Goal: Task Accomplishment & Management: Use online tool/utility

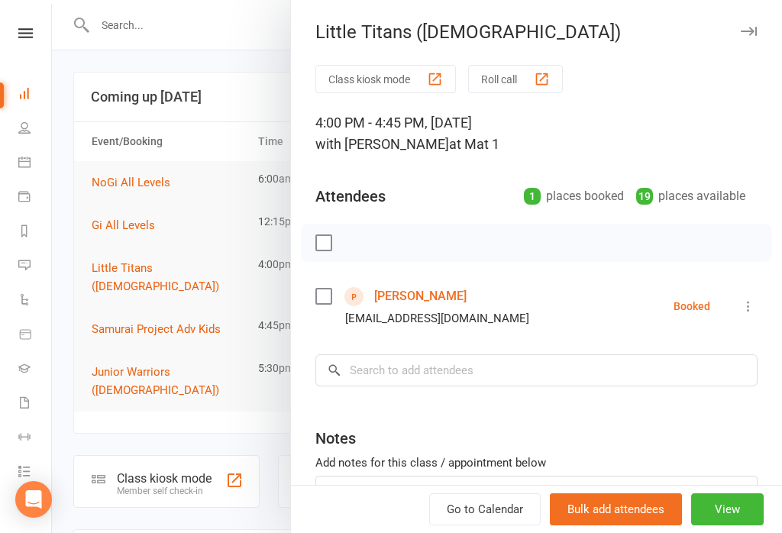
click at [68, 463] on div at bounding box center [417, 266] width 730 height 533
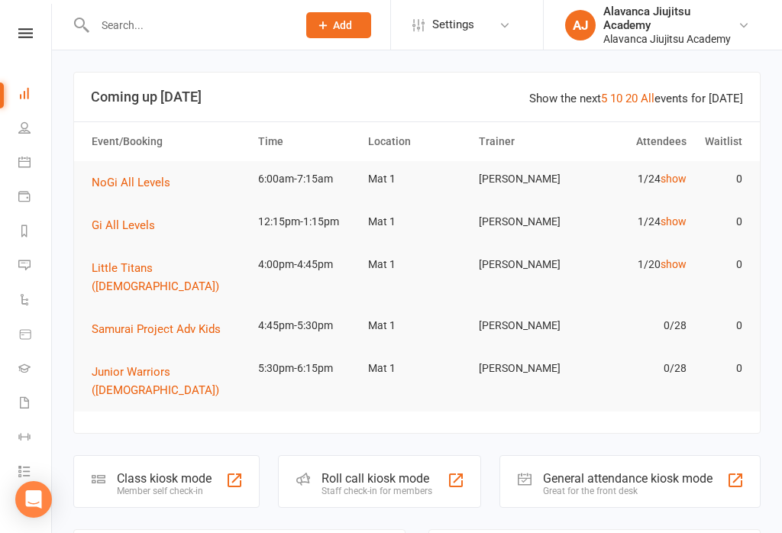
click at [183, 442] on div at bounding box center [417, 266] width 730 height 533
click at [231, 471] on div at bounding box center [234, 480] width 18 height 18
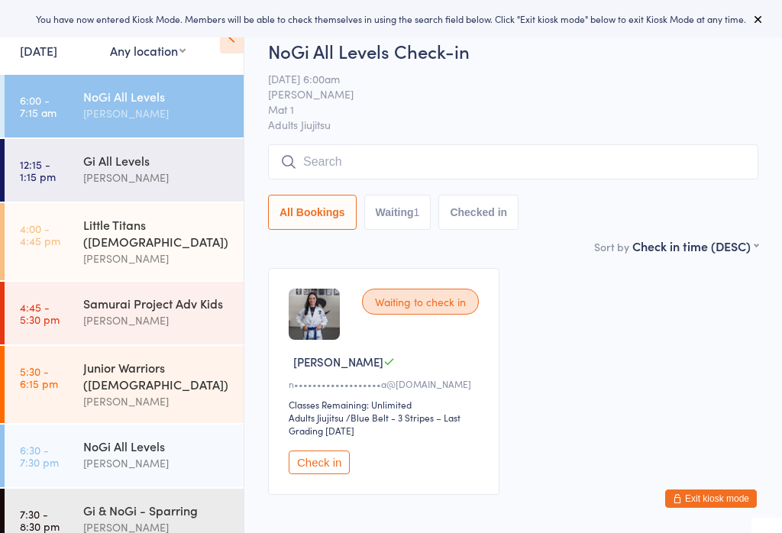
click at [322, 474] on button "Check in" at bounding box center [319, 463] width 61 height 24
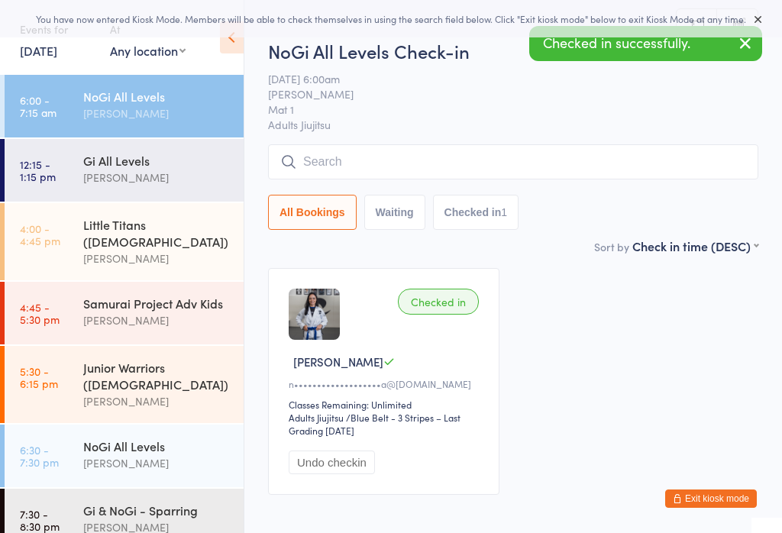
click at [604, 173] on input "search" at bounding box center [513, 161] width 490 height 35
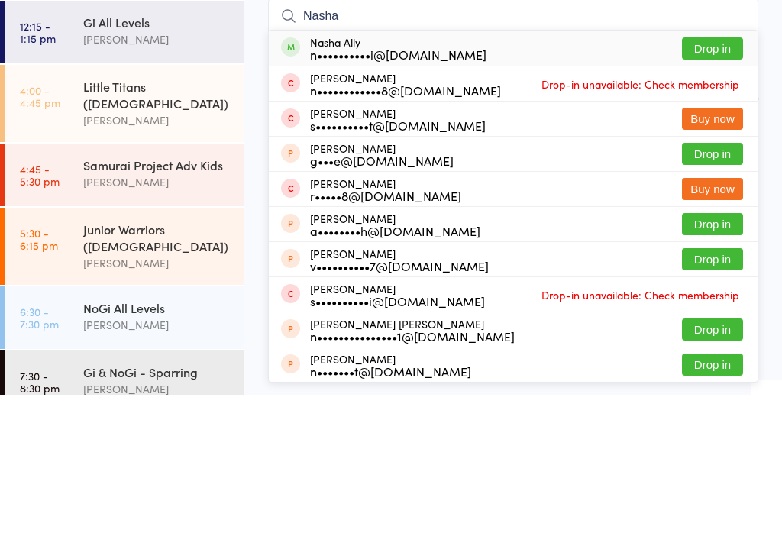
type input "Nasha"
click at [704, 176] on button "Drop in" at bounding box center [712, 187] width 61 height 22
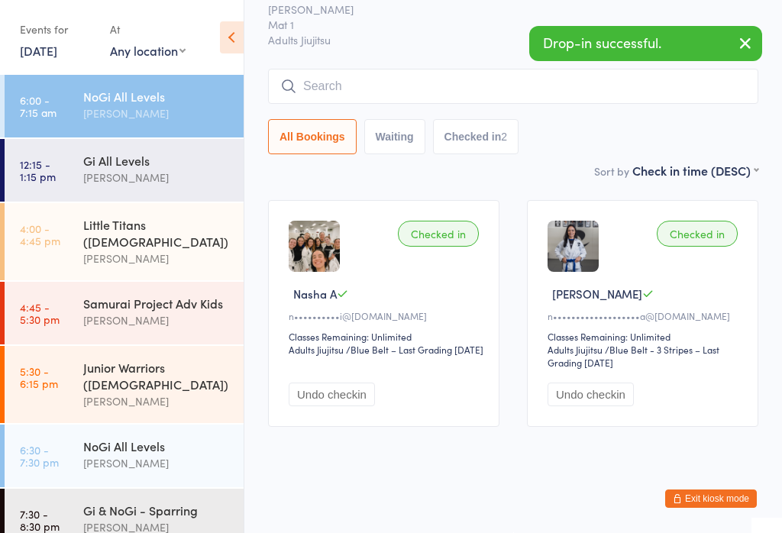
click at [434, 87] on input "search" at bounding box center [513, 86] width 490 height 35
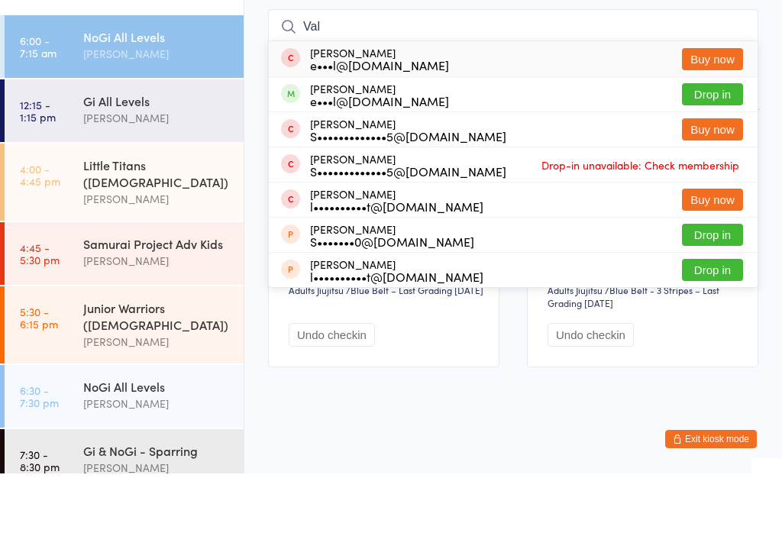
type input "Val"
click at [717, 143] on button "Drop in" at bounding box center [712, 154] width 61 height 22
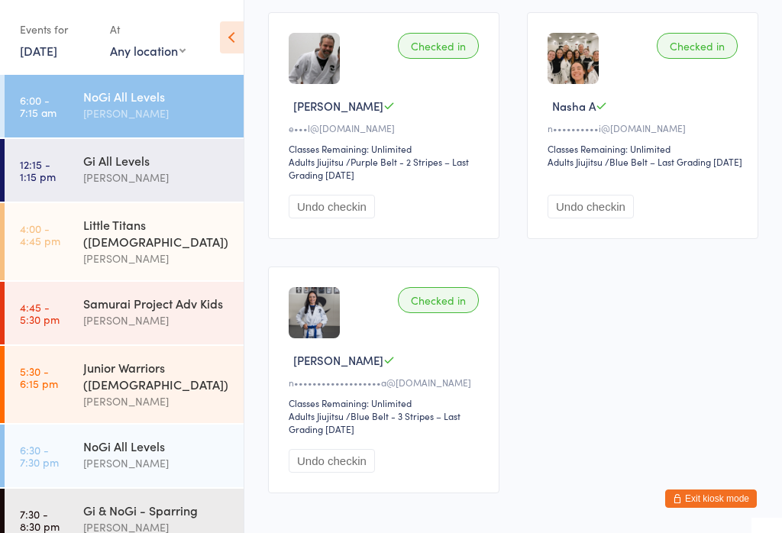
scroll to position [0, 0]
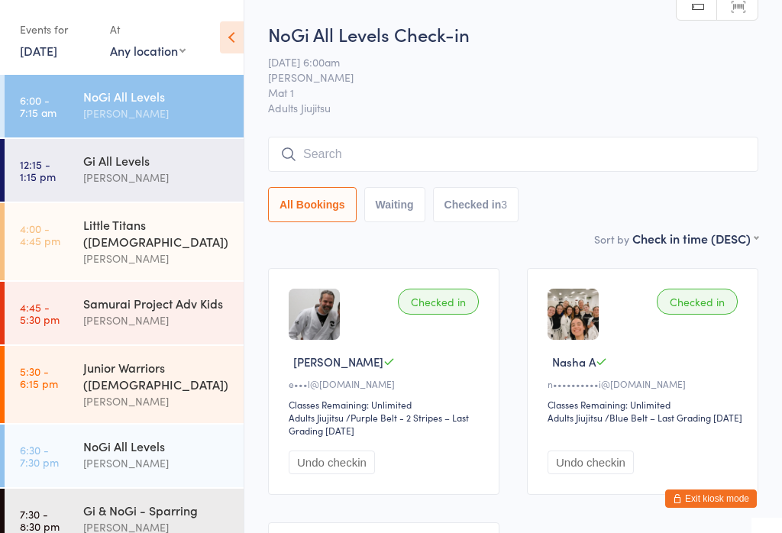
click at [523, 149] on input "search" at bounding box center [513, 154] width 490 height 35
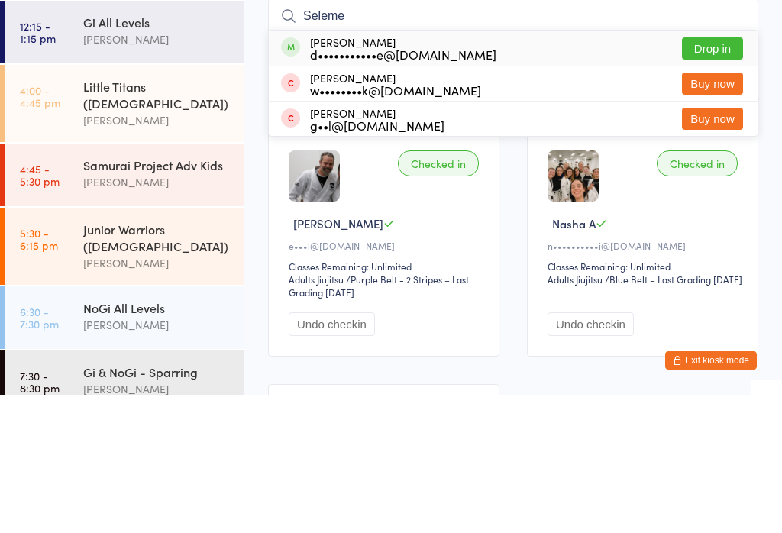
type input "Seleme"
click at [705, 176] on button "Drop in" at bounding box center [712, 187] width 61 height 22
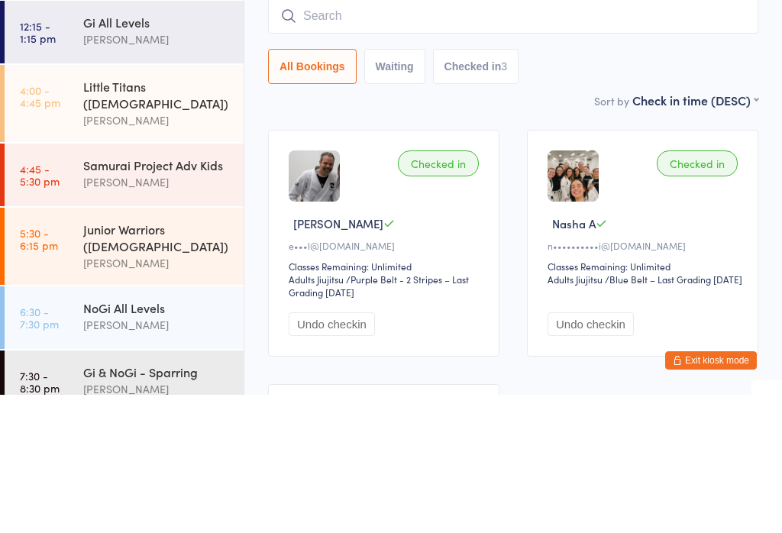
scroll to position [138, 0]
